Goal: Information Seeking & Learning: Learn about a topic

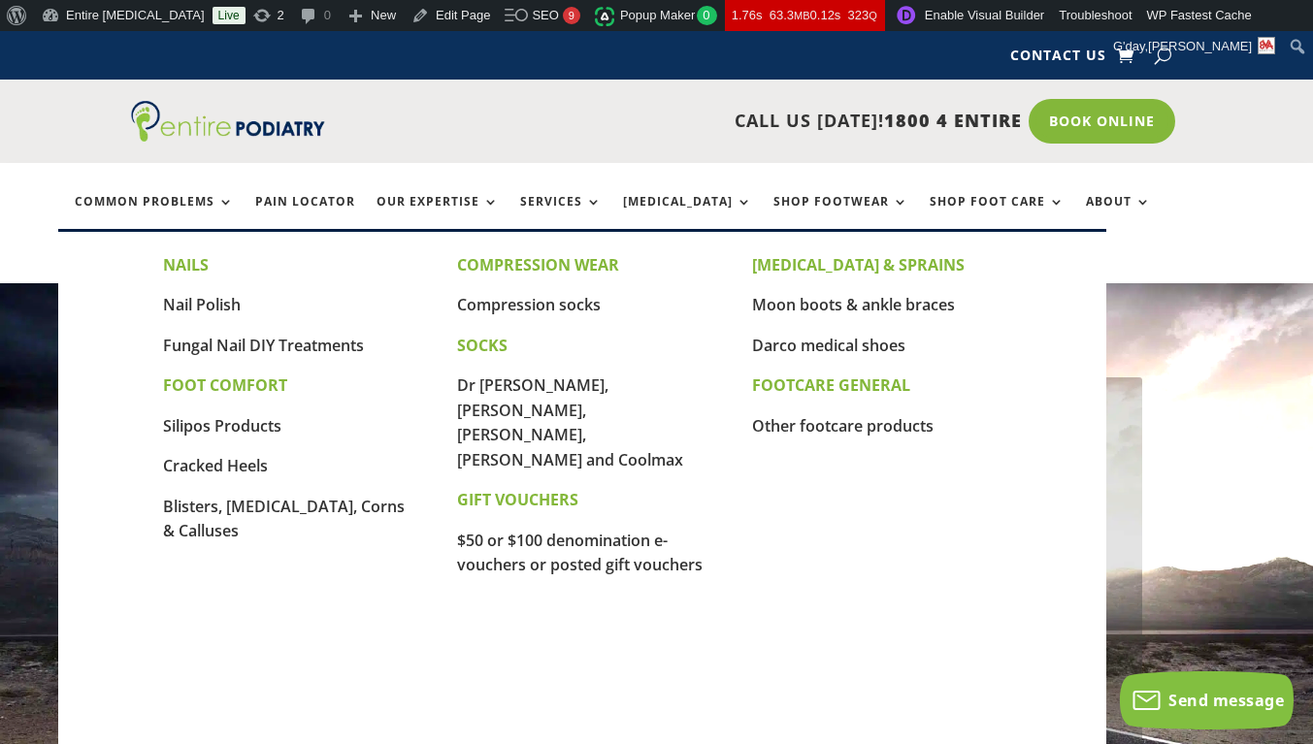
click at [307, 347] on link "Fungal Nail DIY Treatments" at bounding box center [263, 345] width 201 height 21
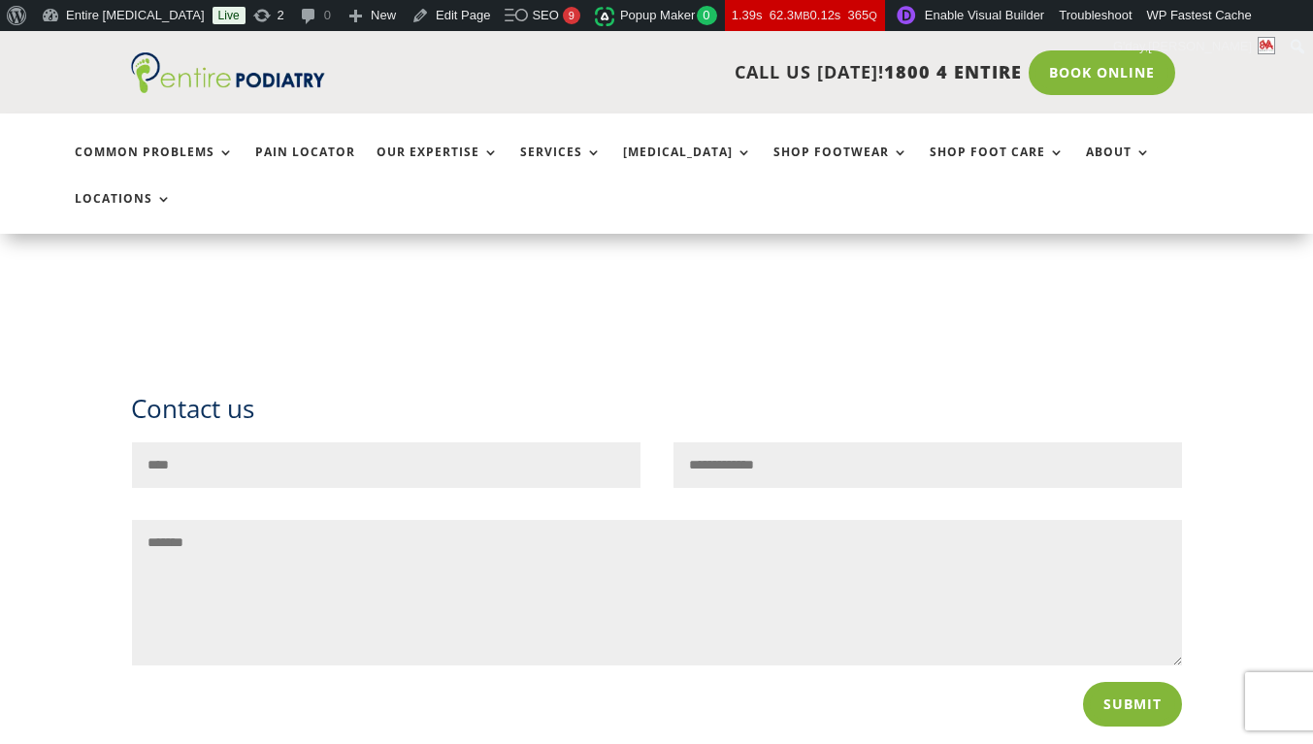
scroll to position [2269, 0]
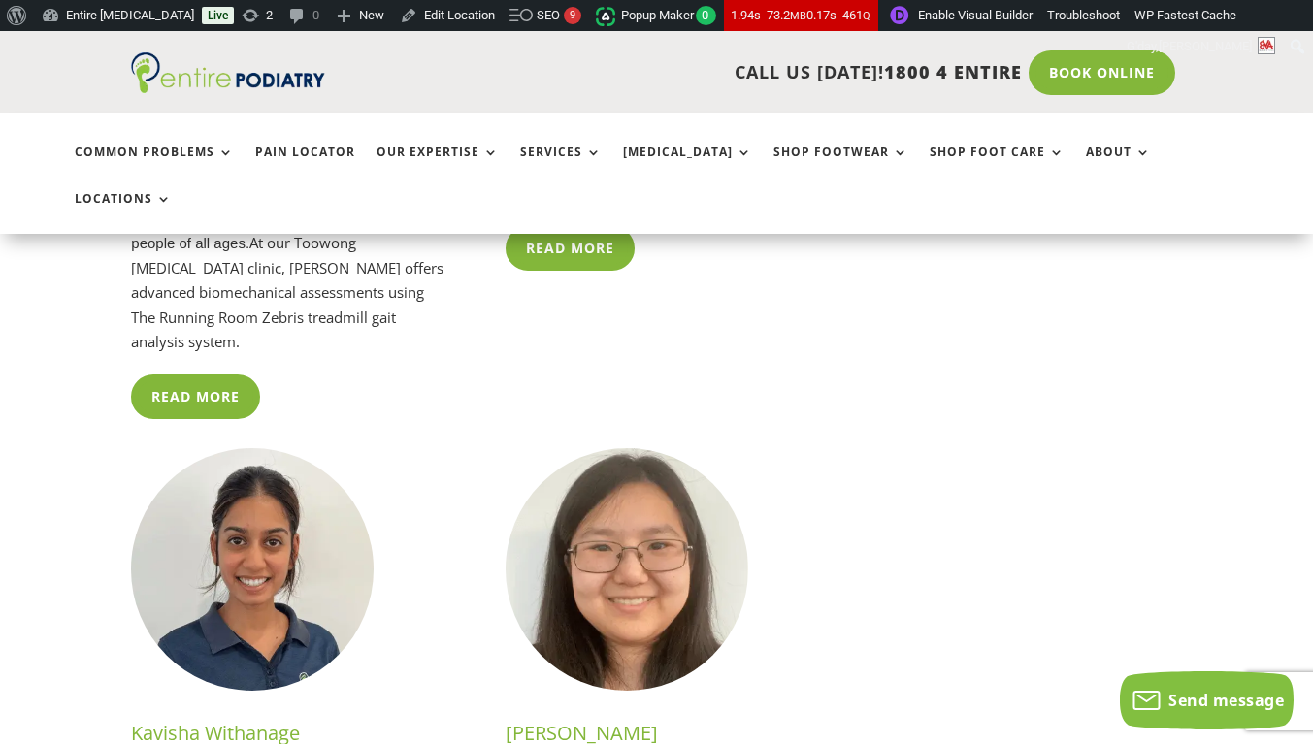
scroll to position [5113, 0]
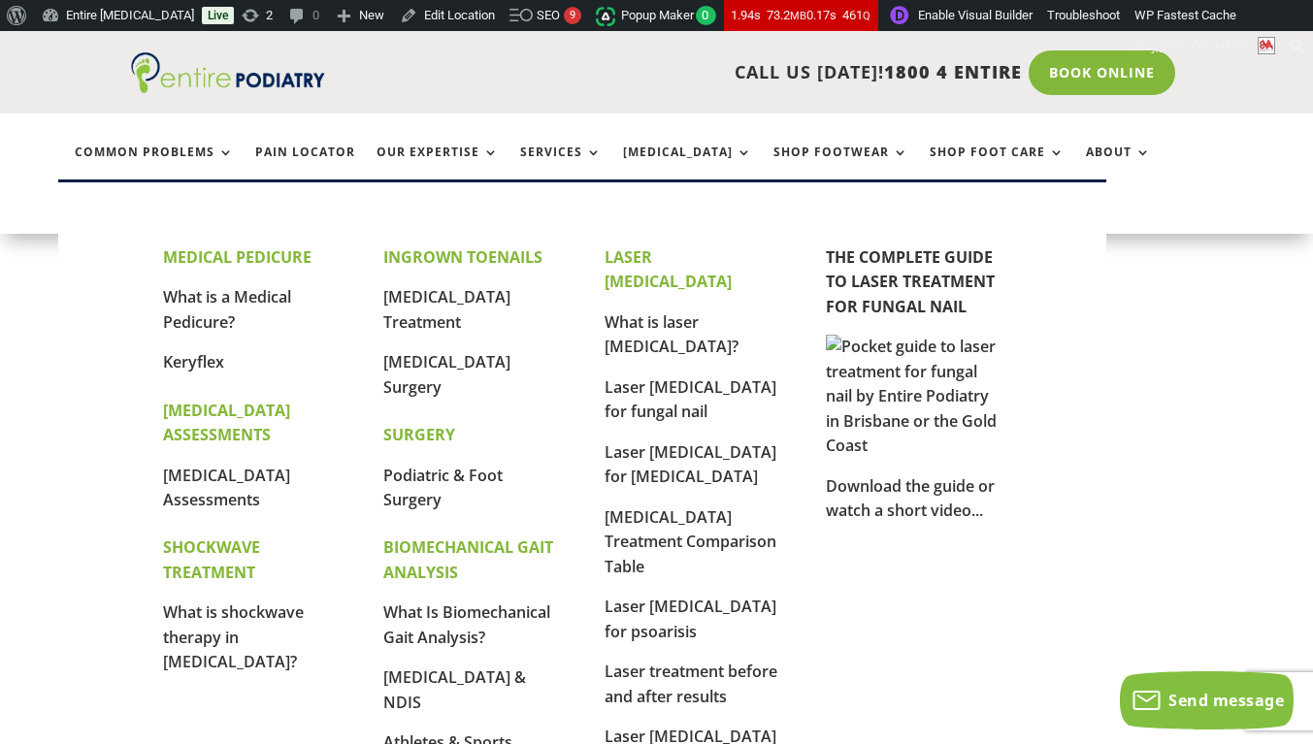
click at [236, 300] on link "What is a Medical Pedicure?" at bounding box center [227, 309] width 128 height 47
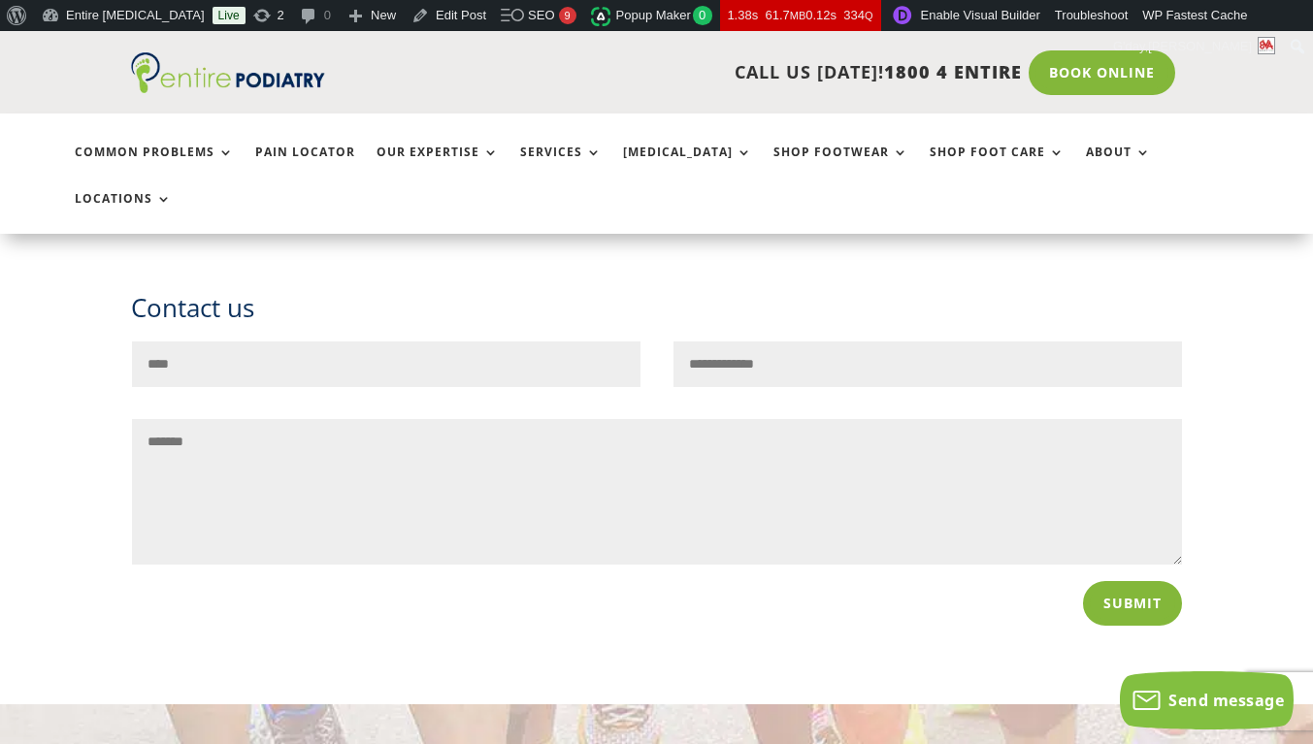
scroll to position [1277, 0]
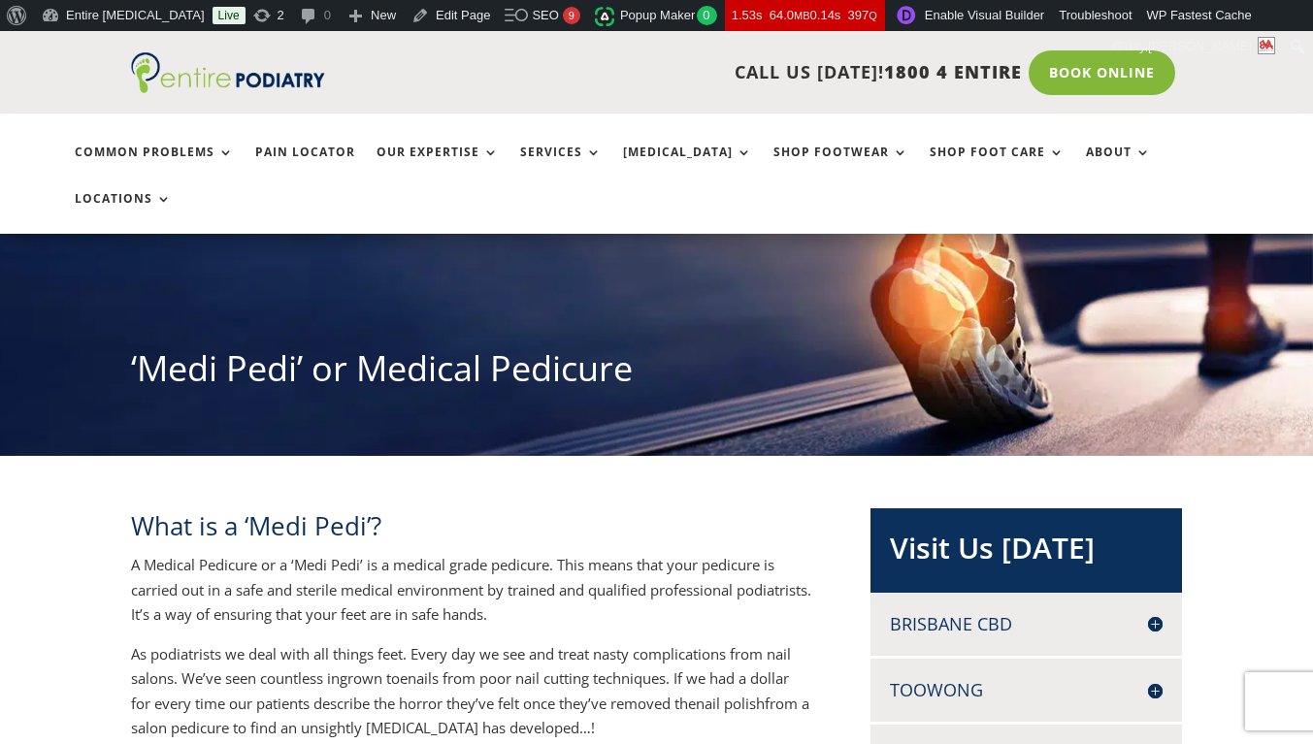
scroll to position [125, 0]
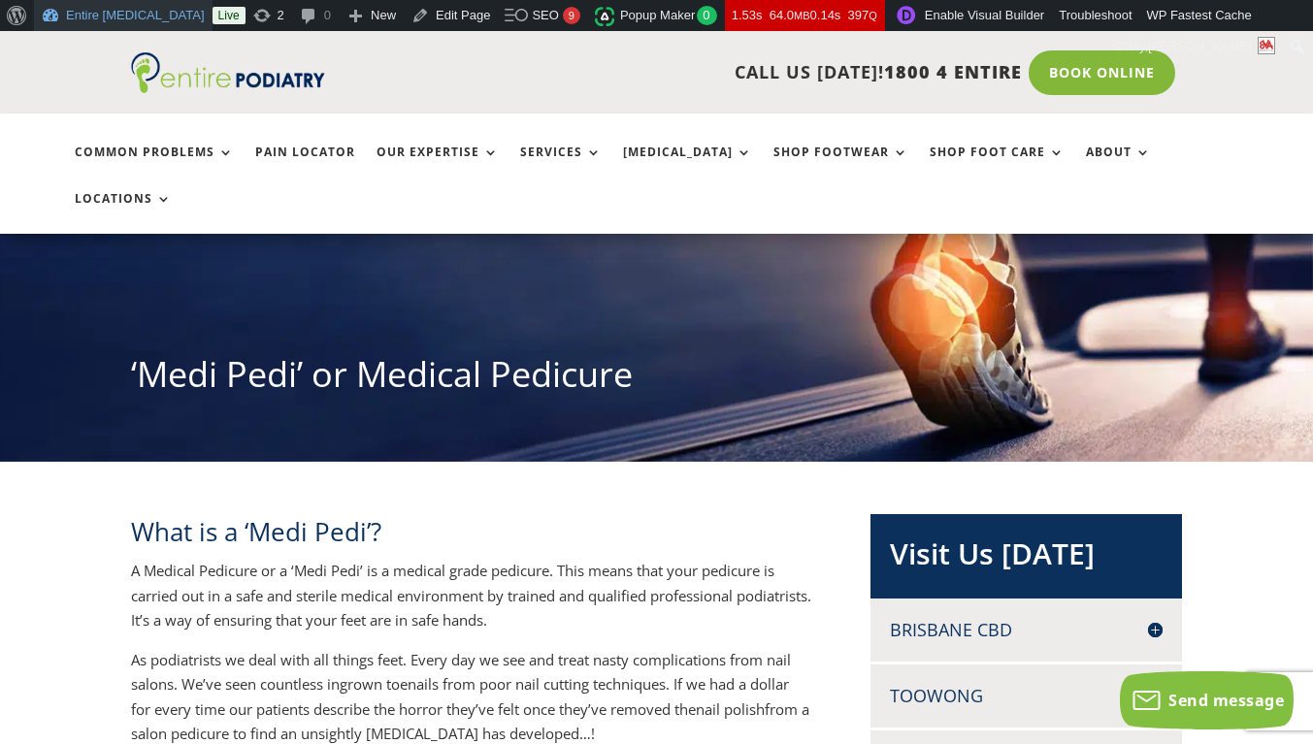
click at [98, 10] on link "Entire [MEDICAL_DATA]" at bounding box center [123, 15] width 179 height 31
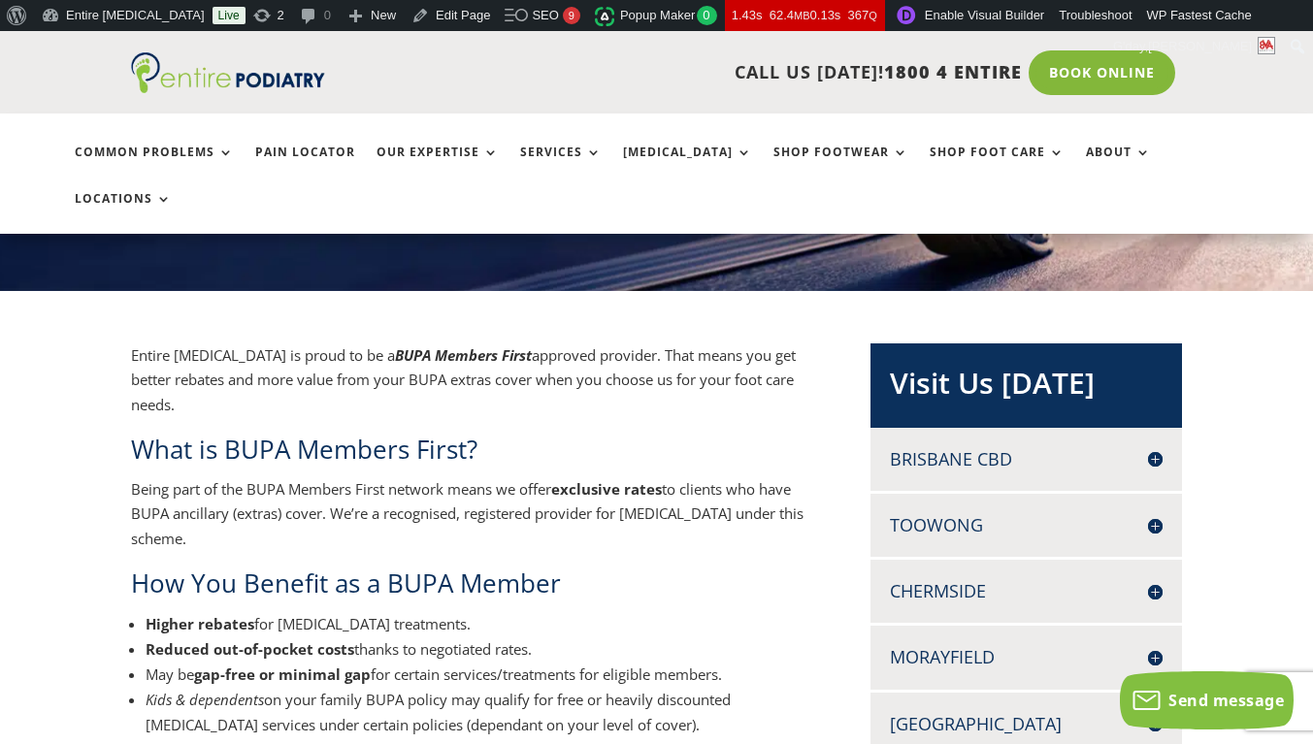
scroll to position [297, 0]
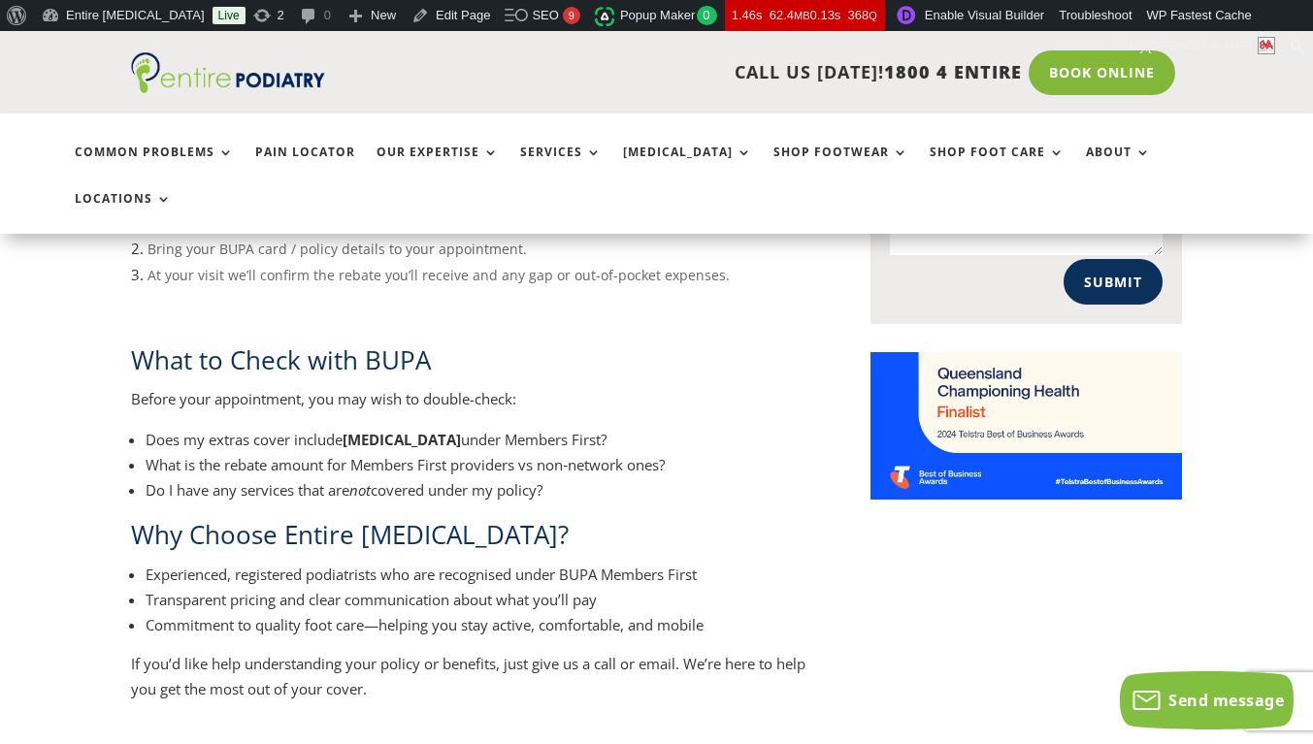
scroll to position [1499, 0]
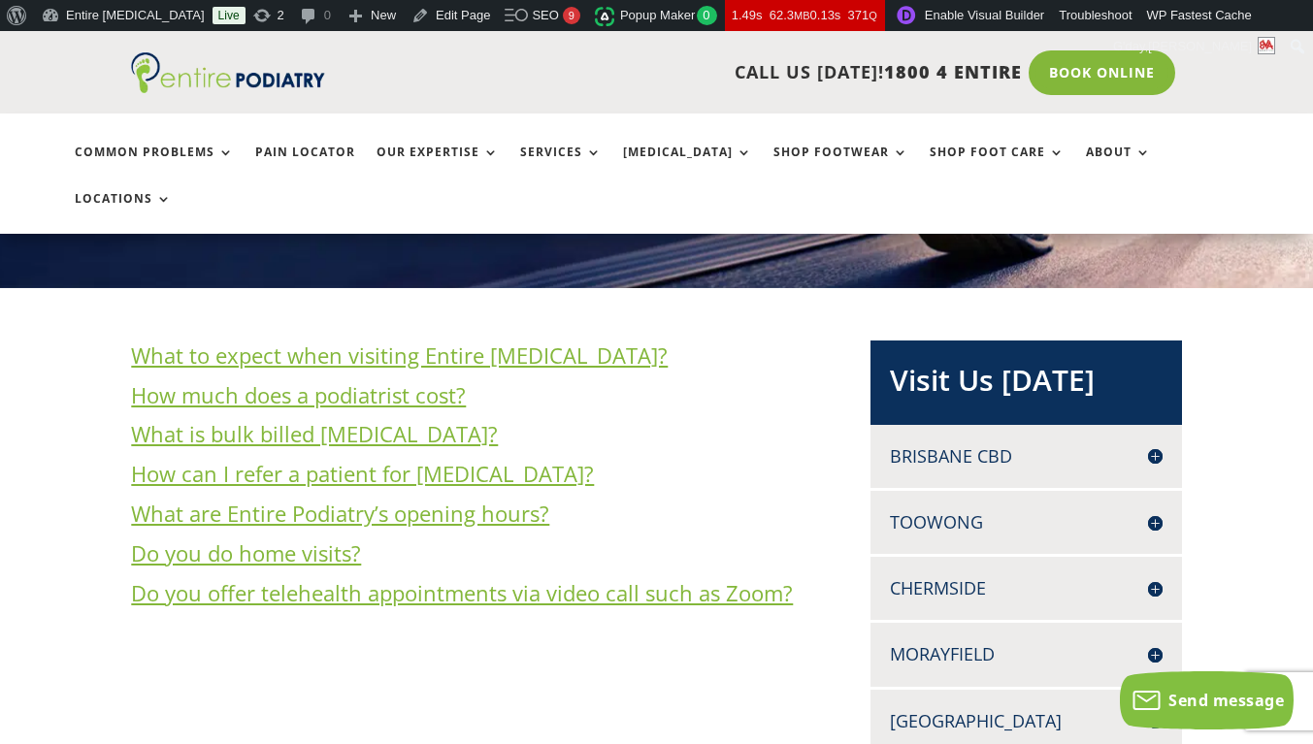
scroll to position [300, 0]
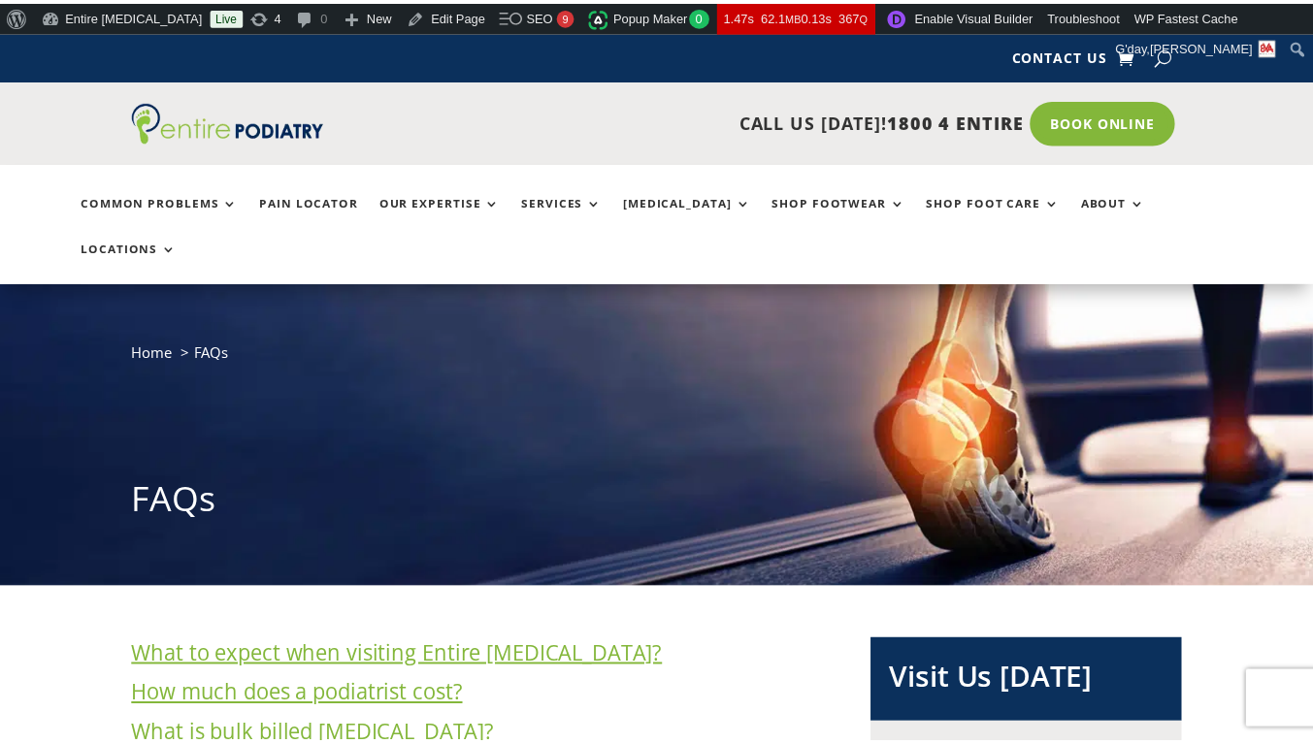
scroll to position [300, 0]
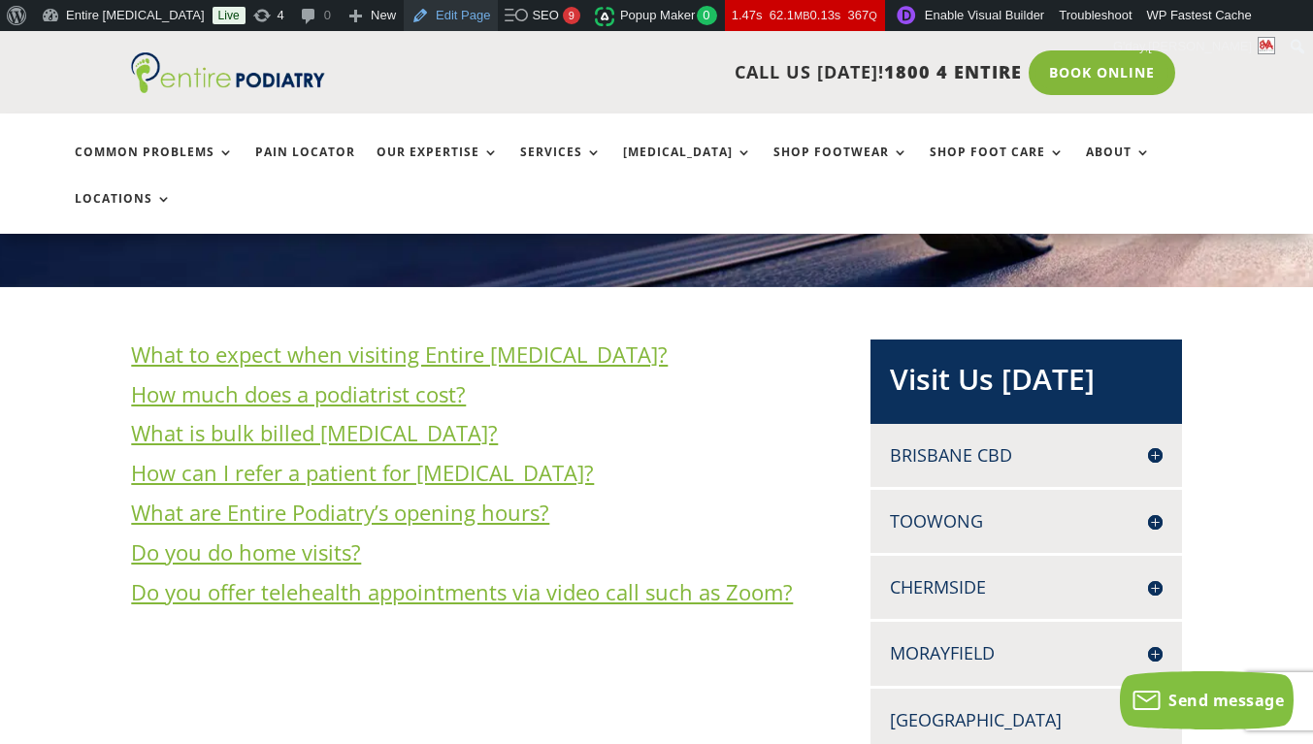
click at [404, 17] on link "Edit Page" at bounding box center [451, 15] width 94 height 31
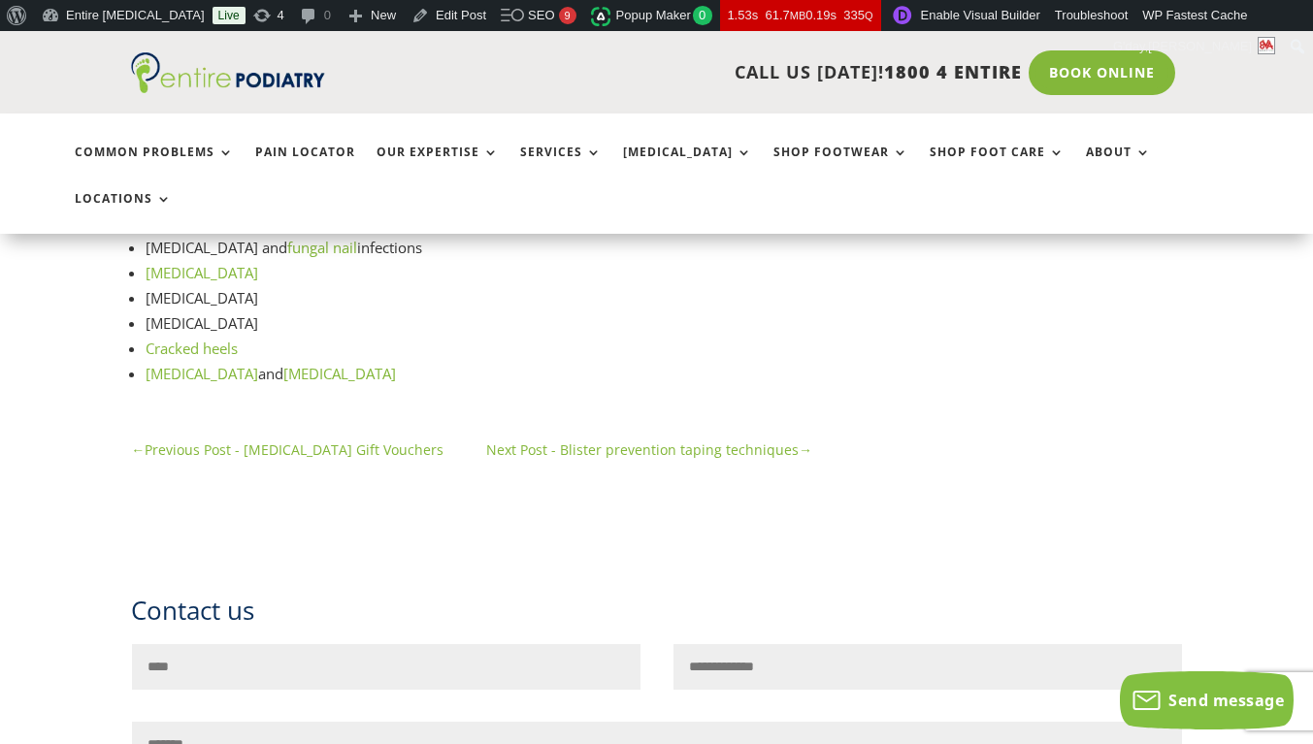
scroll to position [676, 0]
